Goal: Information Seeking & Learning: Get advice/opinions

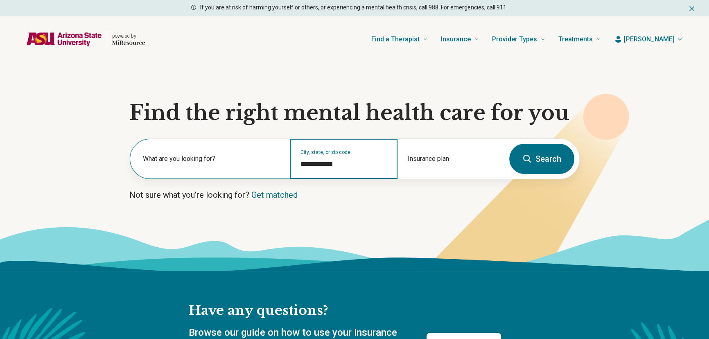
drag, startPoint x: 344, startPoint y: 161, endPoint x: 288, endPoint y: 163, distance: 55.7
click at [288, 163] on div "**********" at bounding box center [317, 159] width 375 height 40
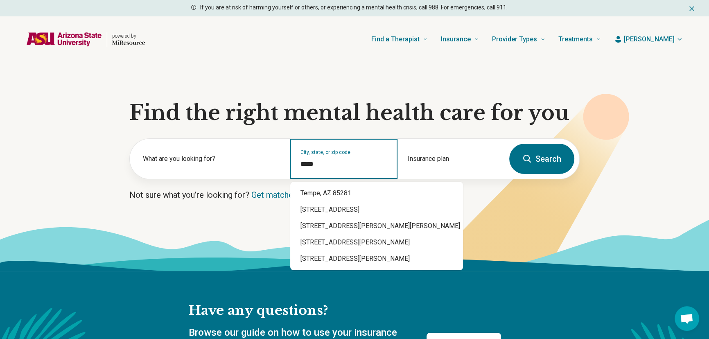
type input "*****"
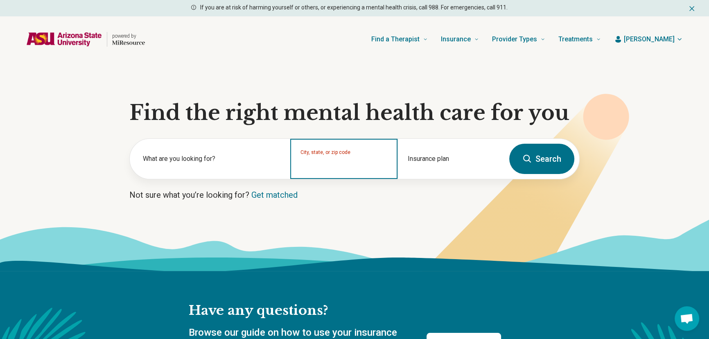
click at [366, 164] on input "City, state, or zip code" at bounding box center [344, 164] width 87 height 10
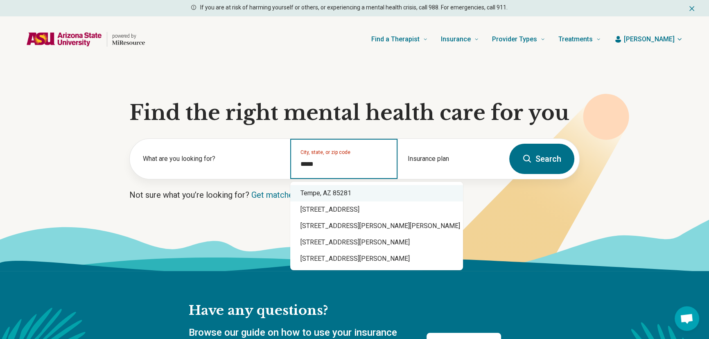
click at [332, 197] on div "Tempe, AZ 85281" at bounding box center [376, 193] width 173 height 16
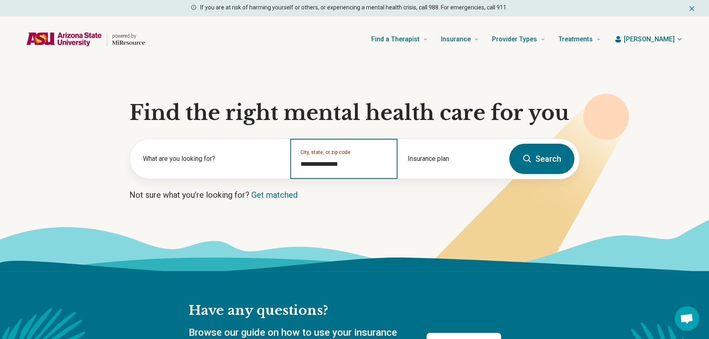
type input "**********"
click at [535, 160] on button "Search" at bounding box center [542, 159] width 65 height 30
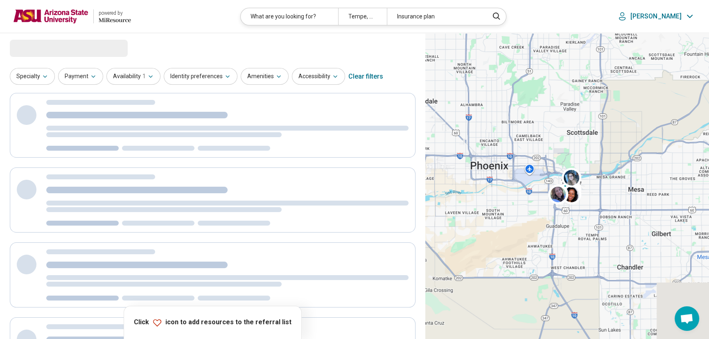
select select "***"
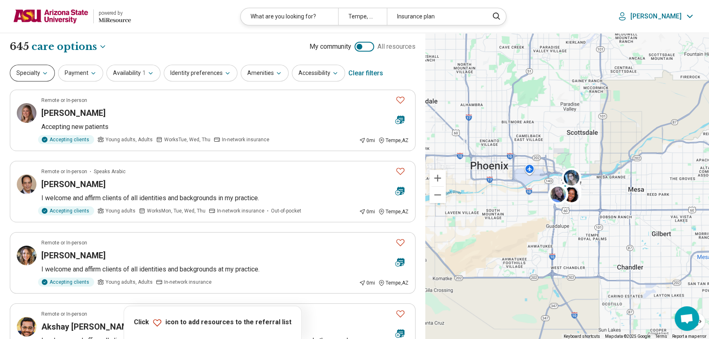
click at [40, 74] on button "Specialty" at bounding box center [32, 73] width 45 height 17
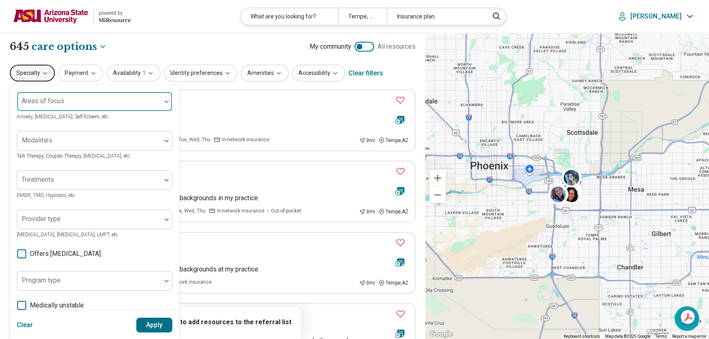
click at [66, 98] on div at bounding box center [89, 102] width 144 height 18
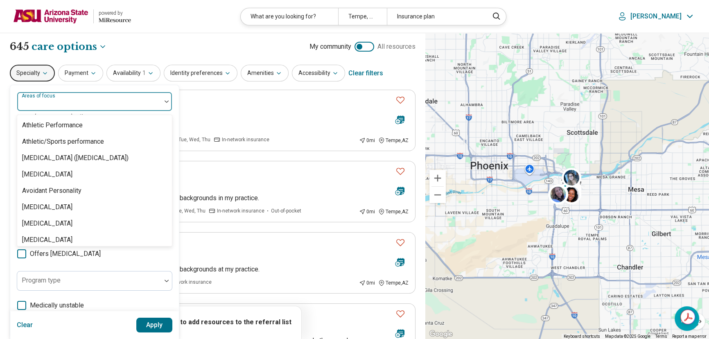
scroll to position [149, 0]
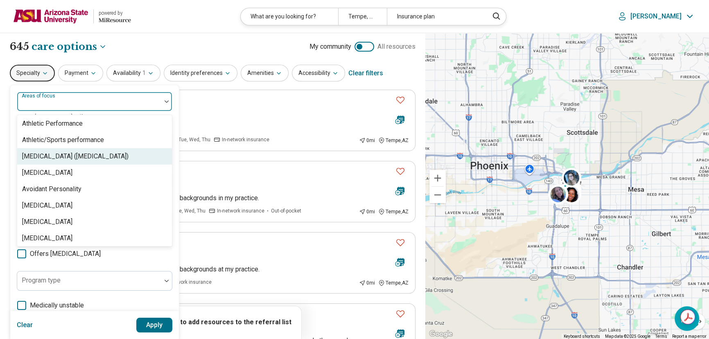
click at [91, 155] on div "[MEDICAL_DATA] ([MEDICAL_DATA])" at bounding box center [75, 157] width 106 height 10
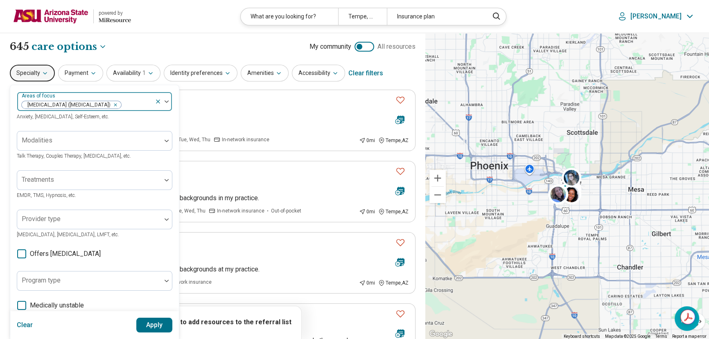
click at [168, 100] on img at bounding box center [167, 101] width 4 height 2
click at [22, 251] on icon at bounding box center [21, 253] width 9 height 9
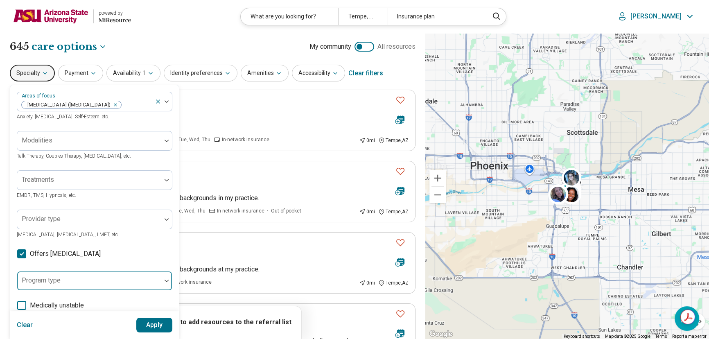
scroll to position [4, 0]
click at [153, 324] on button "Apply" at bounding box center [154, 325] width 36 height 15
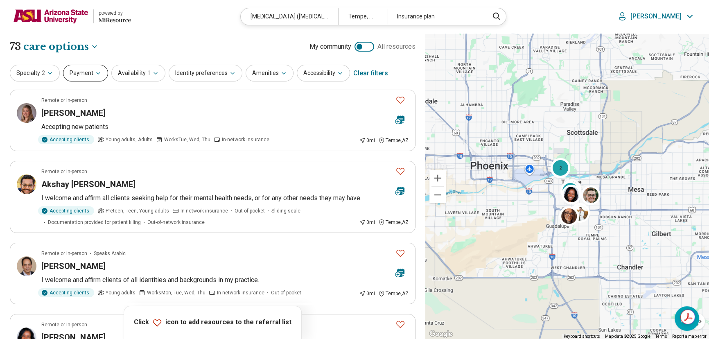
click at [83, 73] on button "Payment" at bounding box center [85, 73] width 45 height 17
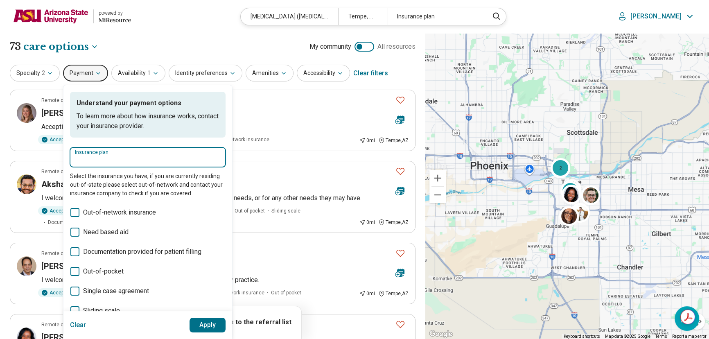
click at [102, 159] on input "Insurance plan" at bounding box center [148, 160] width 146 height 10
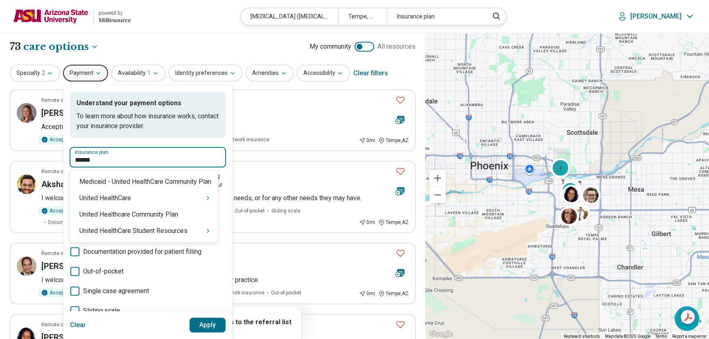
type input "******"
click at [140, 229] on div "United HealthCare Student Resources" at bounding box center [144, 231] width 148 height 16
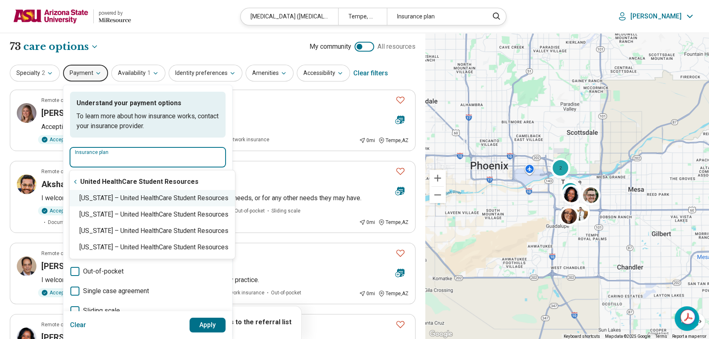
click at [86, 197] on div "[US_STATE] – United HealthCare Student Resources" at bounding box center [152, 198] width 165 height 16
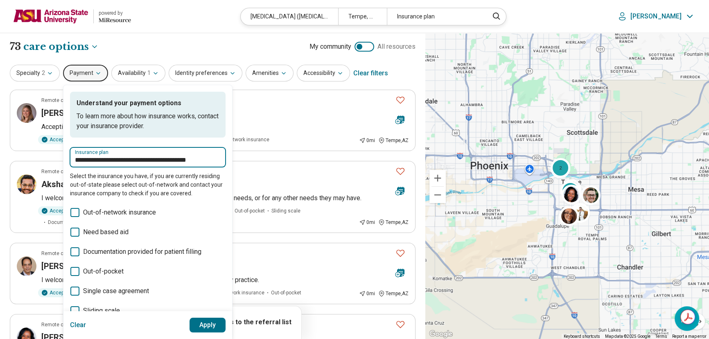
type input "**********"
click at [200, 326] on button "Apply" at bounding box center [208, 325] width 36 height 15
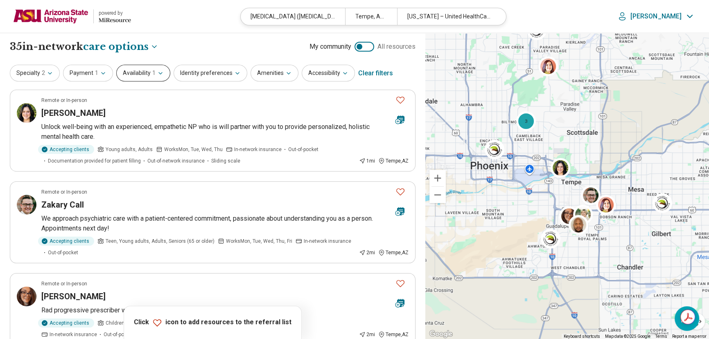
drag, startPoint x: 132, startPoint y: 74, endPoint x: 134, endPoint y: 66, distance: 8.3
click at [133, 71] on button "Availability 1" at bounding box center [143, 73] width 54 height 17
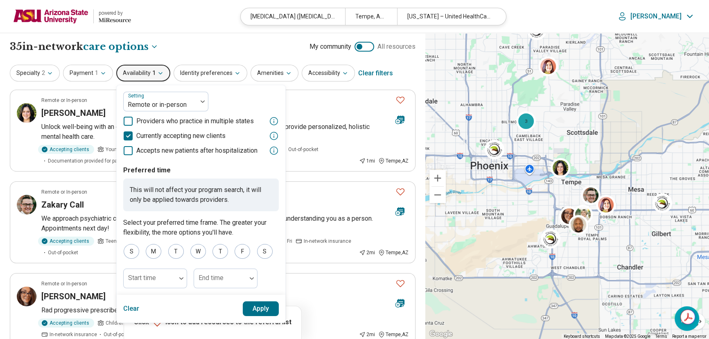
click at [263, 311] on button "Apply" at bounding box center [261, 308] width 36 height 15
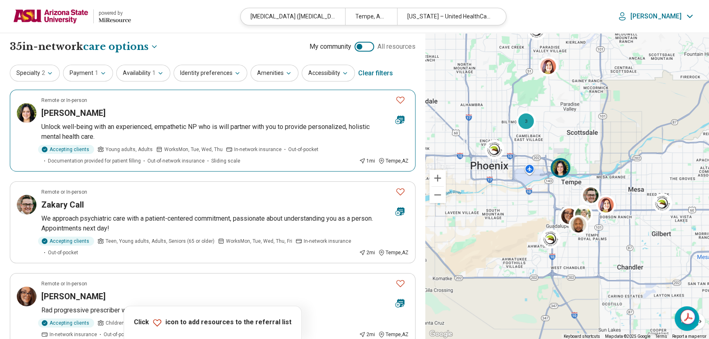
click at [80, 115] on h3 "[PERSON_NAME]" at bounding box center [73, 112] width 64 height 11
click at [61, 16] on img at bounding box center [50, 17] width 75 height 20
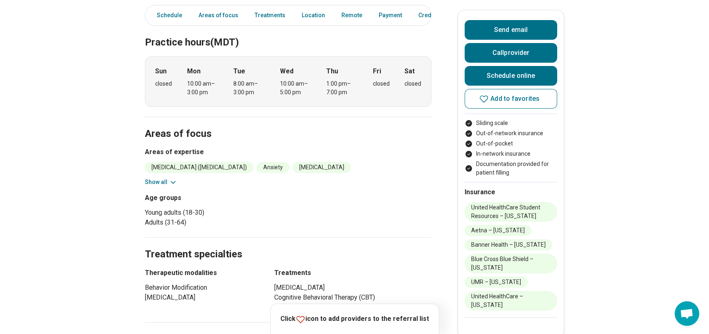
scroll to position [149, 0]
click at [150, 184] on button "Show all" at bounding box center [161, 181] width 32 height 9
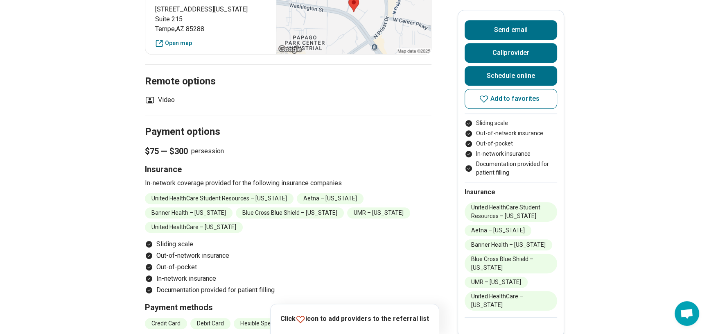
scroll to position [558, 0]
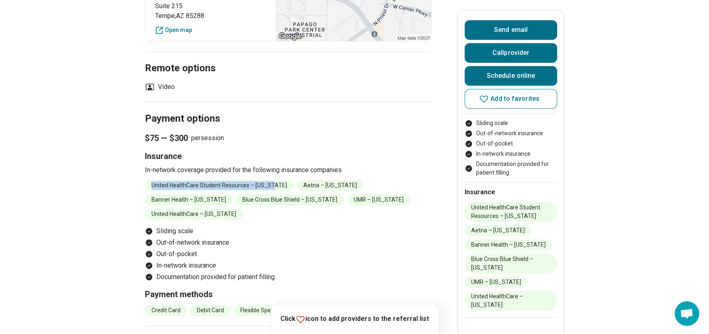
drag, startPoint x: 156, startPoint y: 184, endPoint x: 272, endPoint y: 184, distance: 116.3
click at [272, 184] on li "United HealthCare Student Resources – Arizona" at bounding box center [219, 185] width 149 height 11
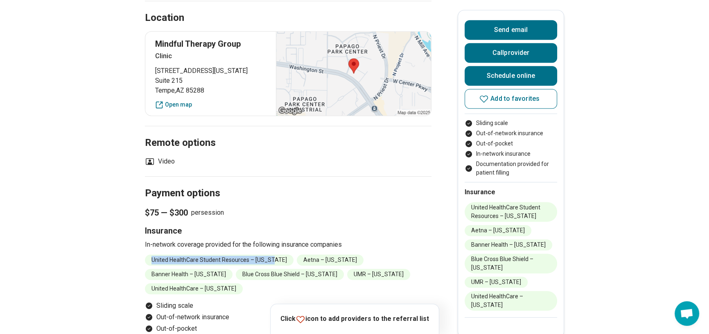
scroll to position [223, 0]
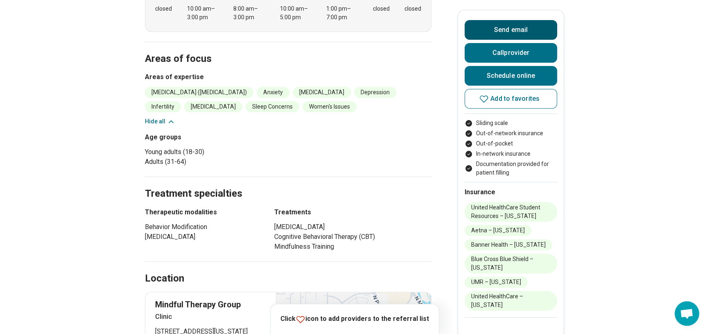
click at [522, 31] on button "Send email" at bounding box center [511, 30] width 93 height 20
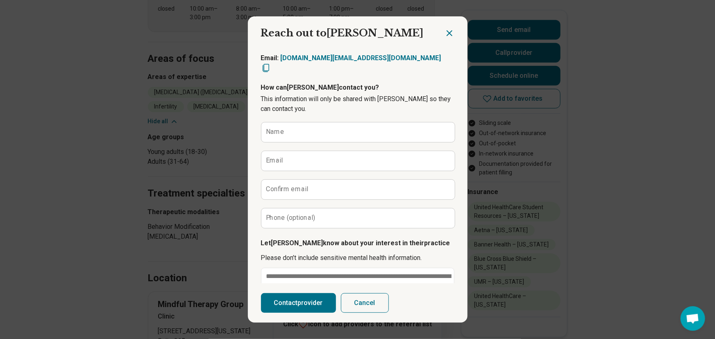
click at [444, 29] on icon "Close dialog" at bounding box center [449, 33] width 10 height 10
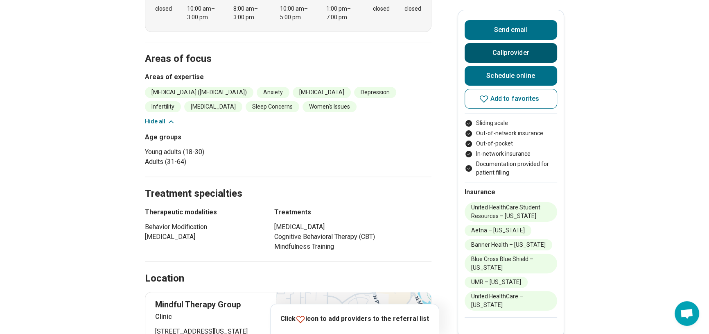
click at [486, 48] on button "Call provider" at bounding box center [511, 53] width 93 height 20
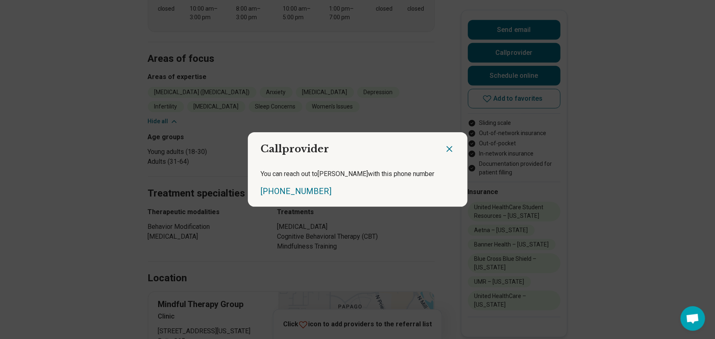
click at [449, 148] on icon "Close dialog" at bounding box center [449, 149] width 10 height 10
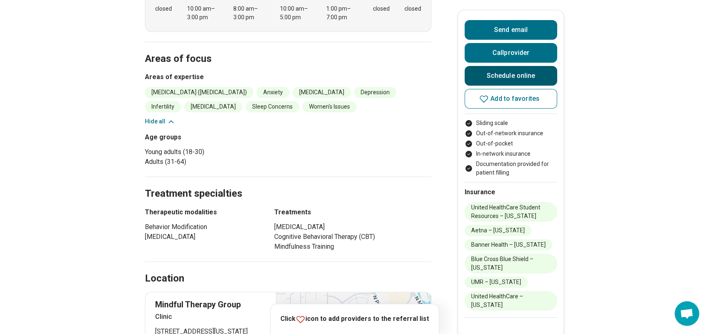
click at [489, 77] on link "Schedule online" at bounding box center [511, 76] width 93 height 20
